Goal: Transaction & Acquisition: Subscribe to service/newsletter

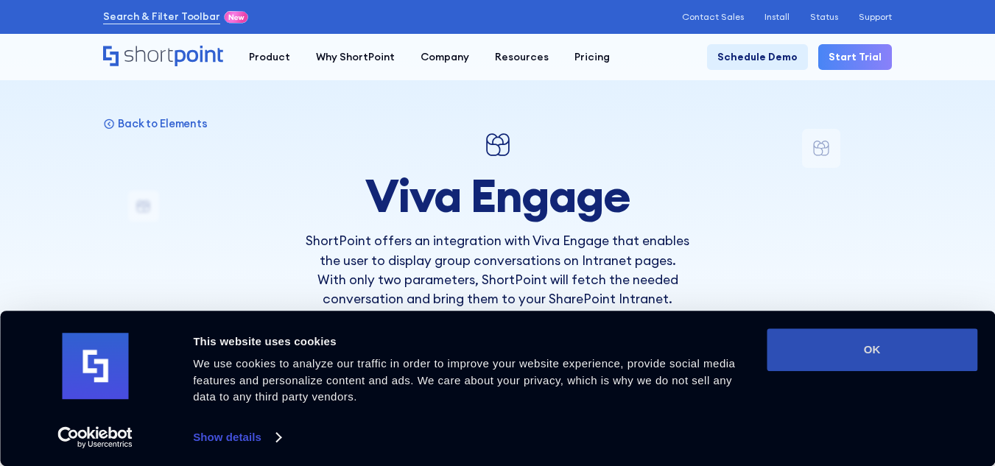
click at [878, 356] on button "OK" at bounding box center [872, 350] width 211 height 43
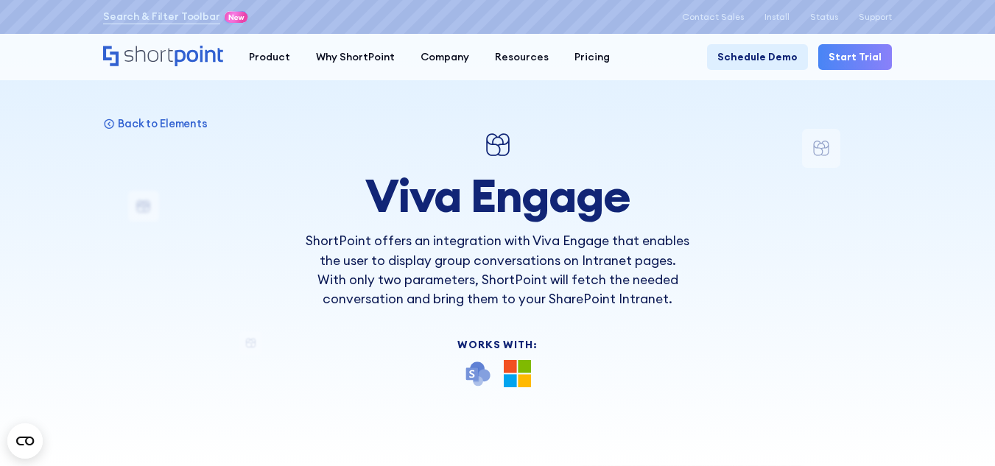
click at [844, 64] on link "Start Trial" at bounding box center [856, 57] width 74 height 26
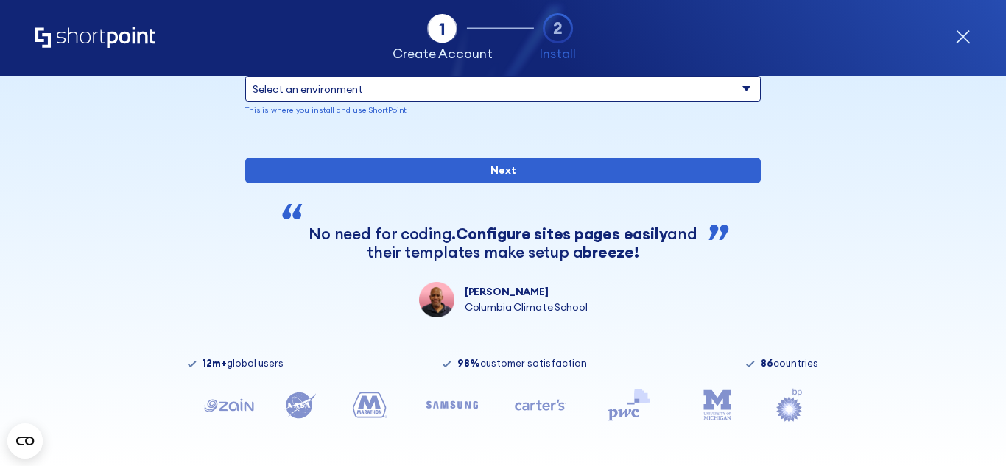
scroll to position [147, 0]
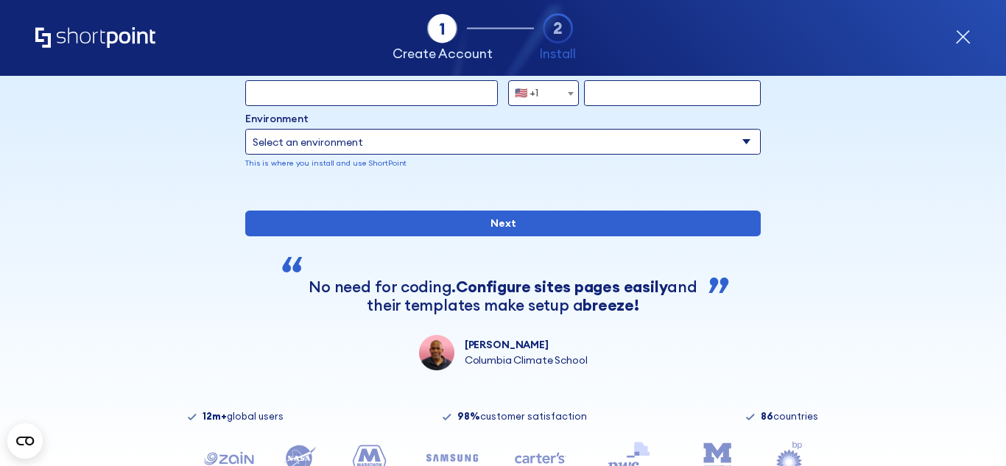
click at [480, 150] on select "Select an environment Microsoft 365 SharePoint Online SharePoint 2019 (On-Premi…" at bounding box center [503, 142] width 516 height 26
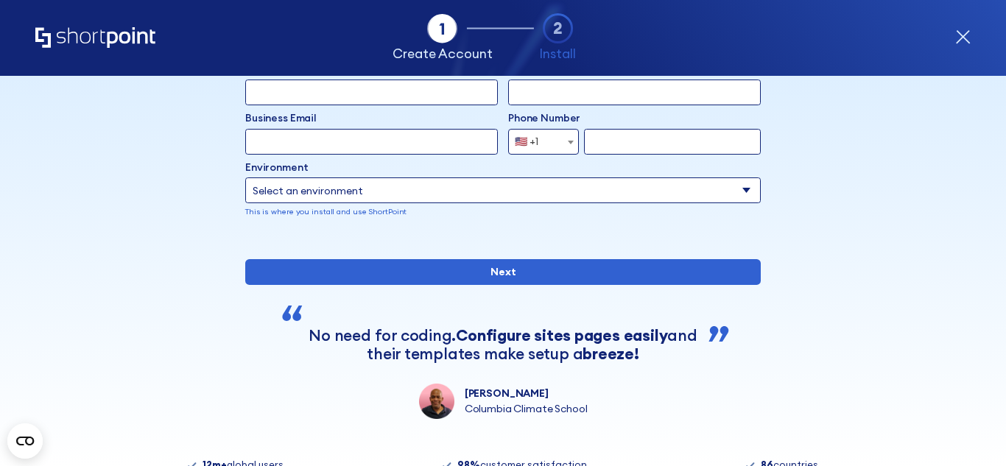
scroll to position [0, 0]
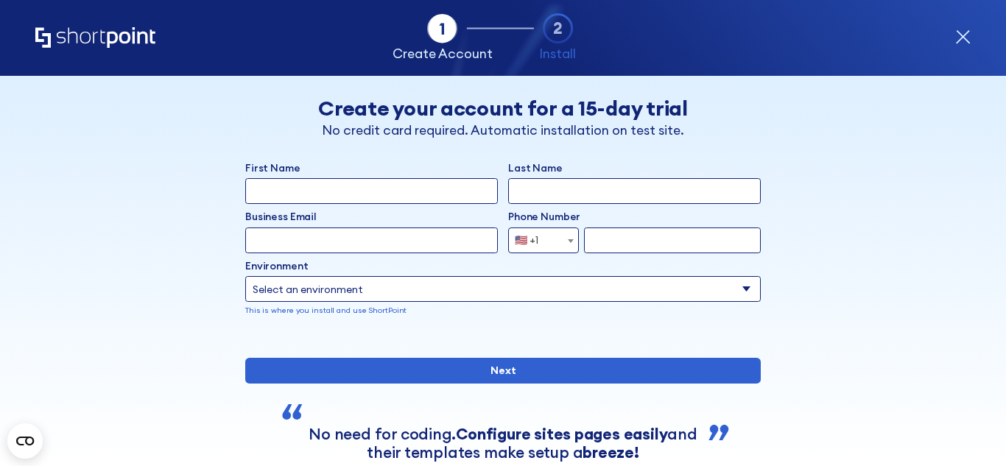
click at [961, 37] on icon "form" at bounding box center [963, 36] width 15 height 15
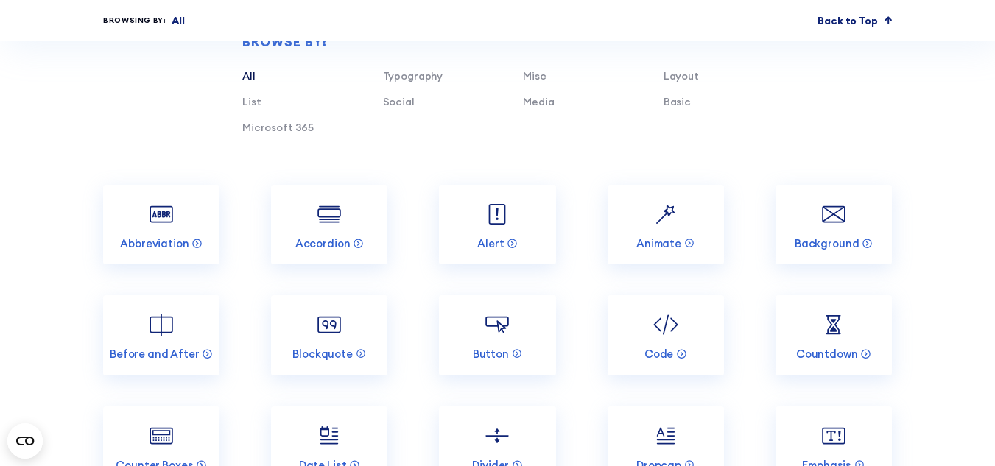
scroll to position [3979, 0]
